Goal: Transaction & Acquisition: Purchase product/service

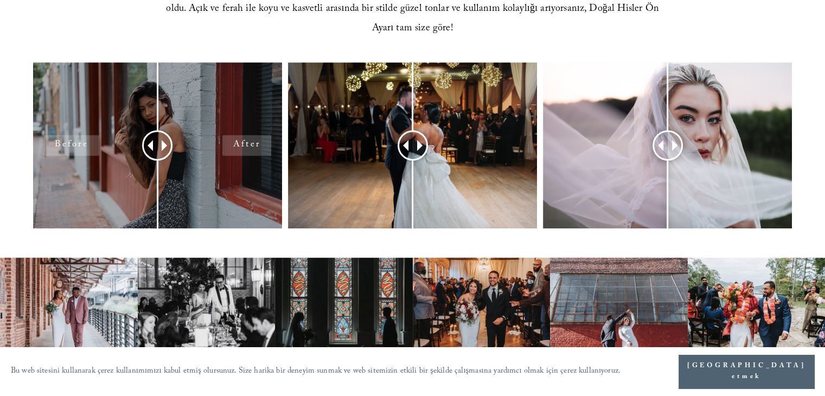
scroll to position [488, 0]
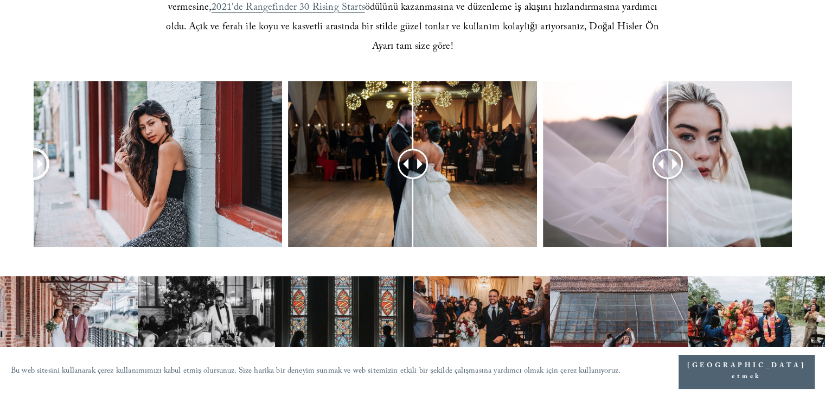
drag, startPoint x: 160, startPoint y: 144, endPoint x: 144, endPoint y: 139, distance: 17.0
click at [22, 139] on div at bounding box center [412, 178] width 825 height 195
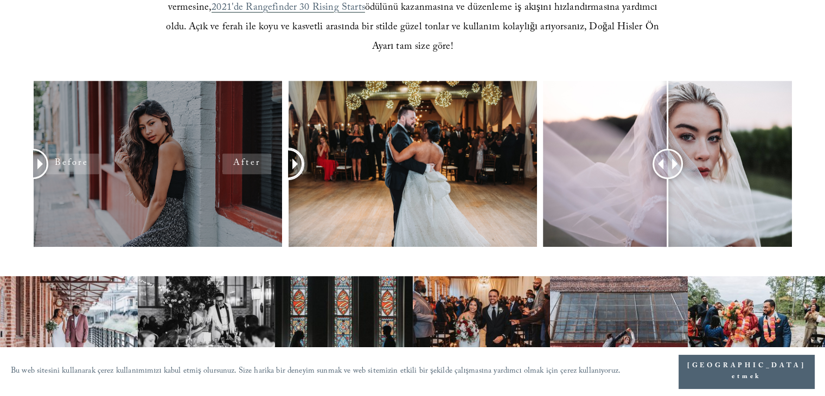
drag, startPoint x: 401, startPoint y: 145, endPoint x: 274, endPoint y: 156, distance: 128.0
click at [274, 156] on div at bounding box center [412, 178] width 825 height 195
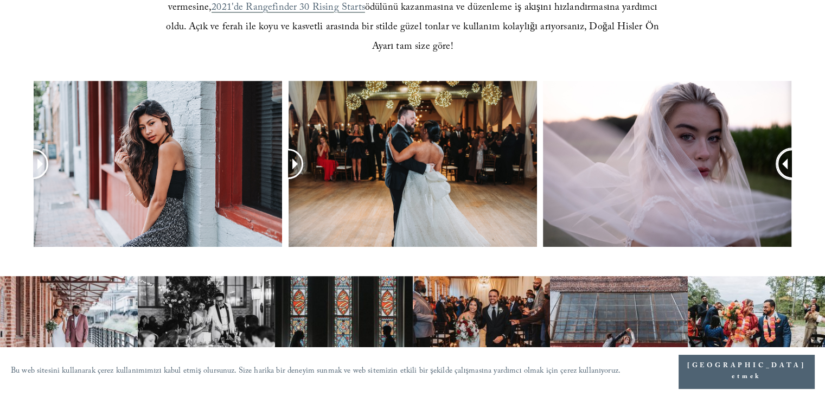
drag, startPoint x: 670, startPoint y: 143, endPoint x: 794, endPoint y: 146, distance: 123.7
click at [794, 146] on div at bounding box center [412, 178] width 825 height 195
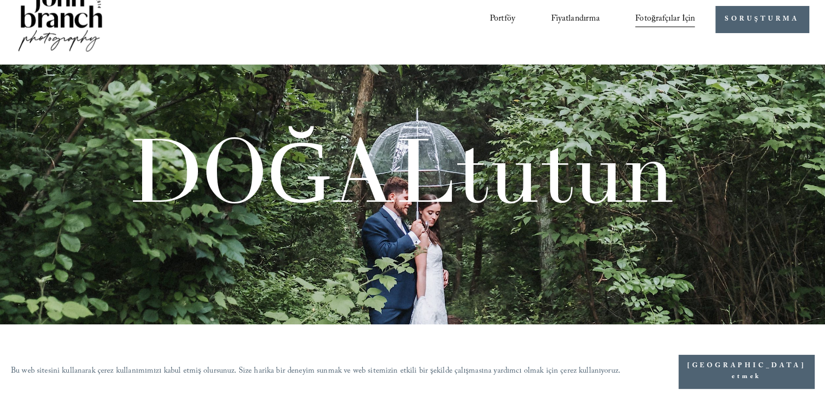
scroll to position [0, 0]
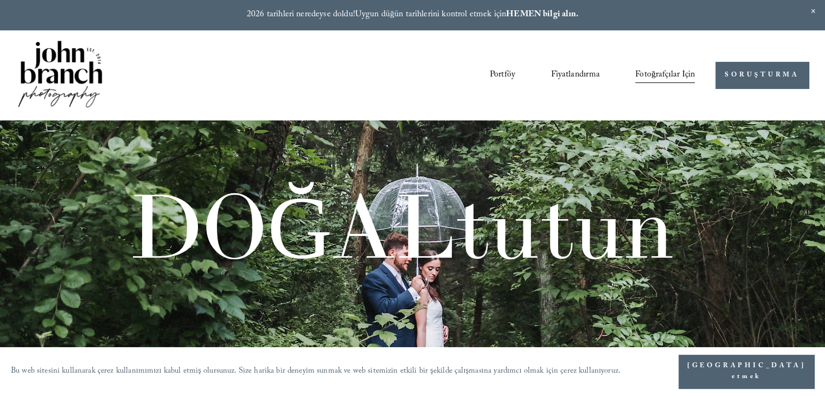
click at [554, 79] on font "Fiyatlandırma" at bounding box center [575, 75] width 49 height 15
